Goal: Task Accomplishment & Management: Use online tool/utility

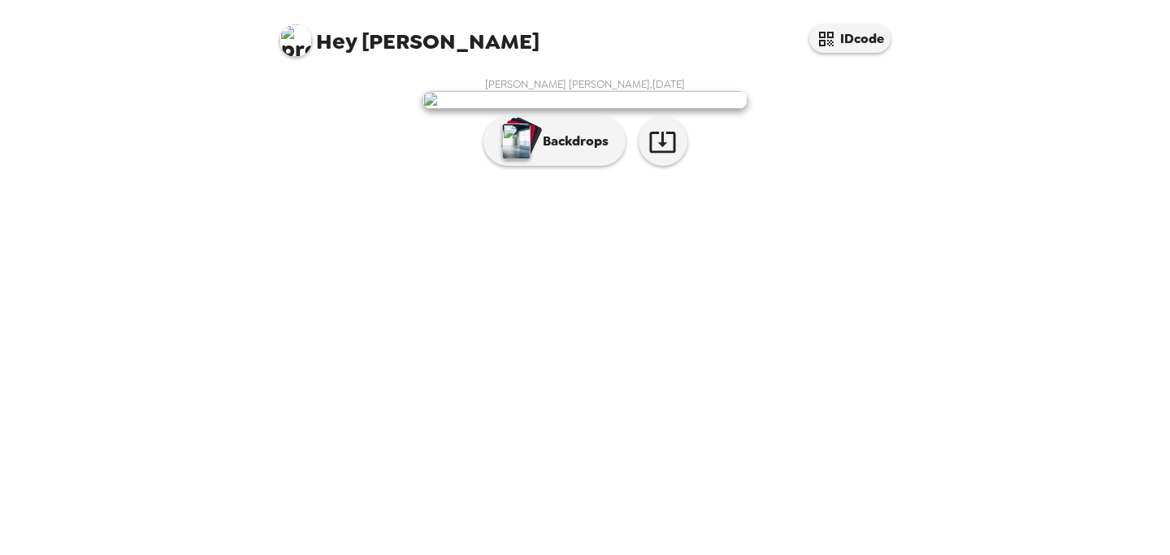
scroll to position [33, 0]
click at [549, 151] on p "Backdrops" at bounding box center [572, 142] width 74 height 20
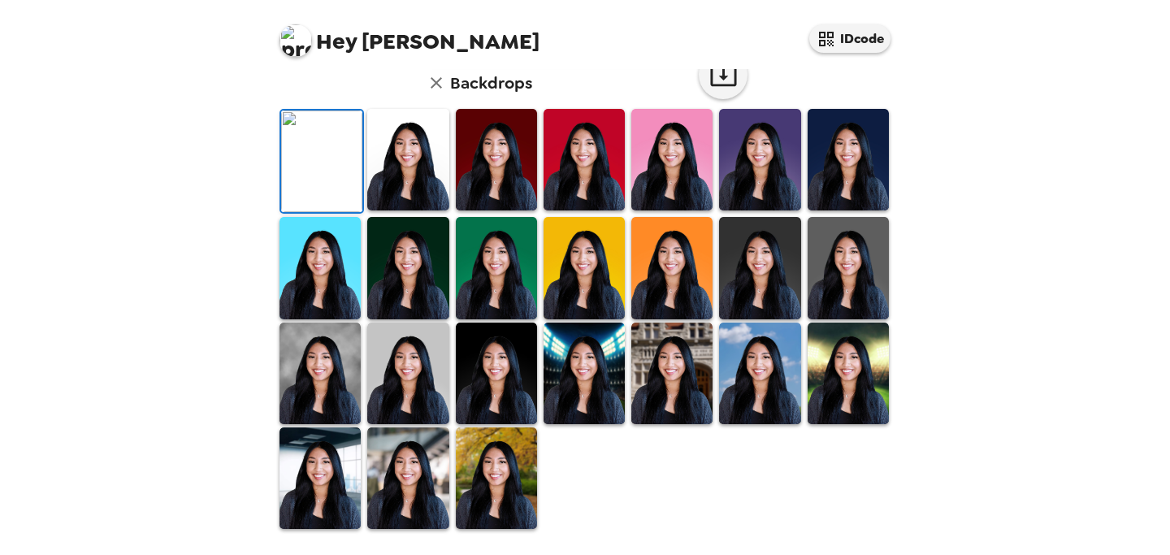
scroll to position [440, 0]
click at [322, 349] on img at bounding box center [320, 374] width 81 height 102
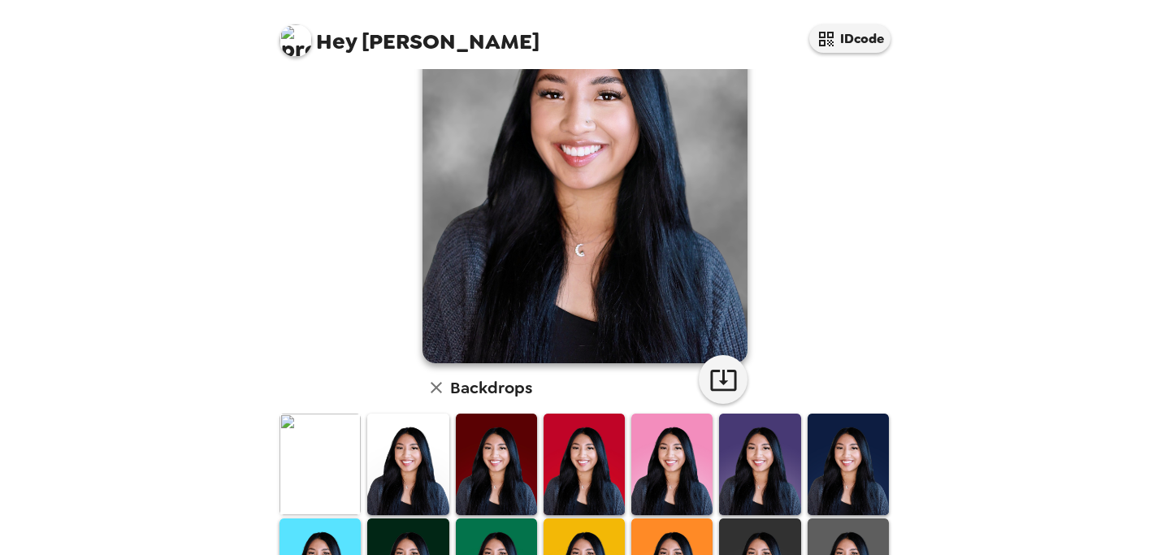
scroll to position [137, 0]
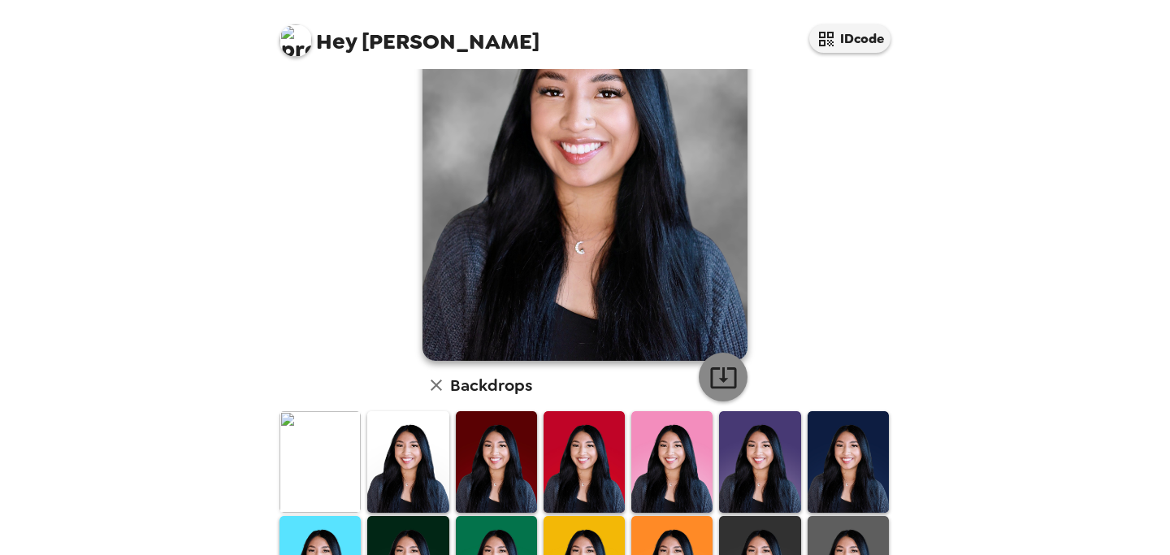
click at [724, 380] on icon "button" at bounding box center [723, 377] width 26 height 21
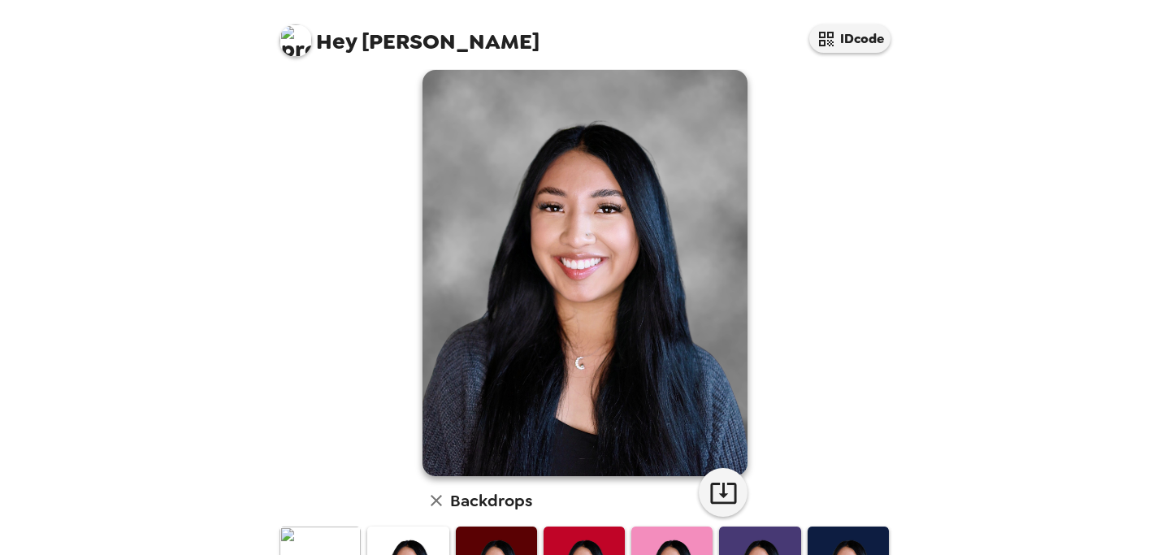
scroll to position [0, 0]
